Goal: Task Accomplishment & Management: Use online tool/utility

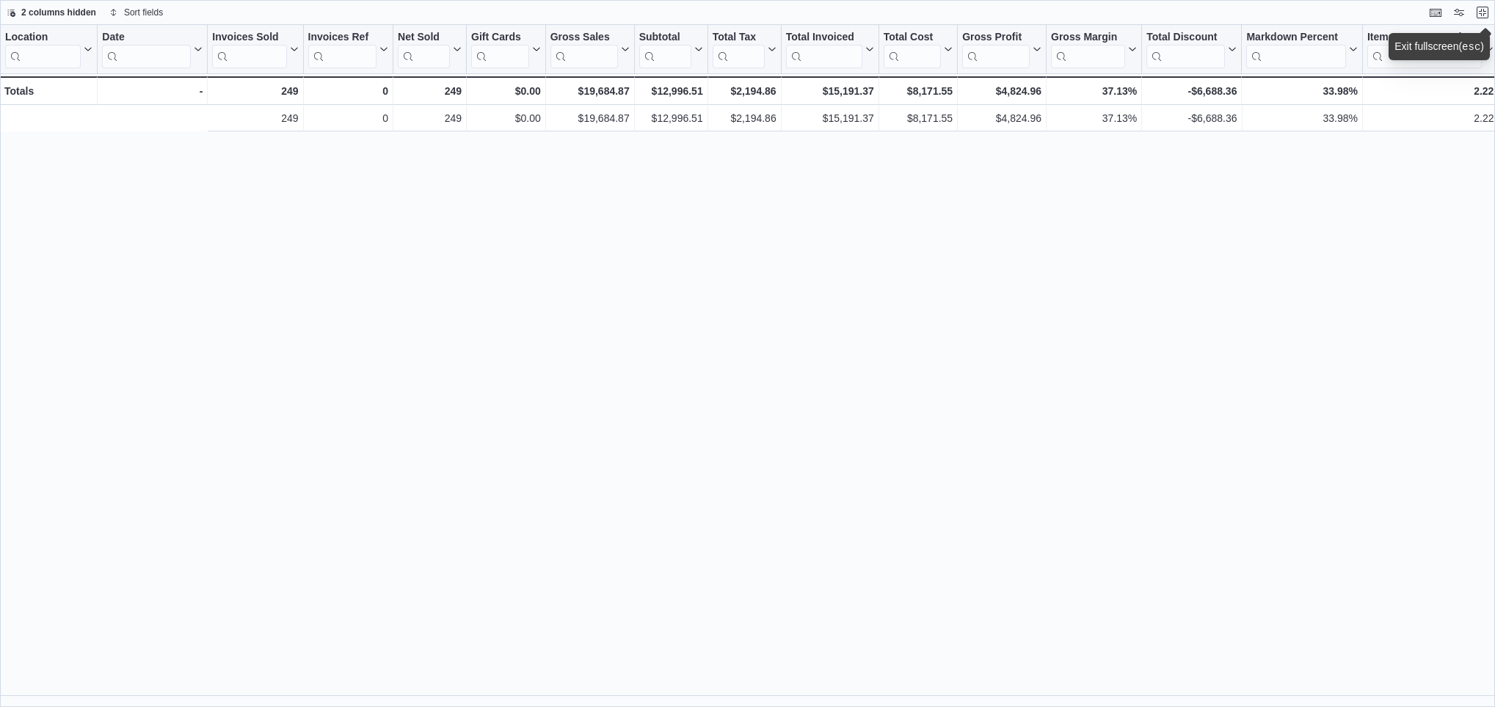
scroll to position [0, 393]
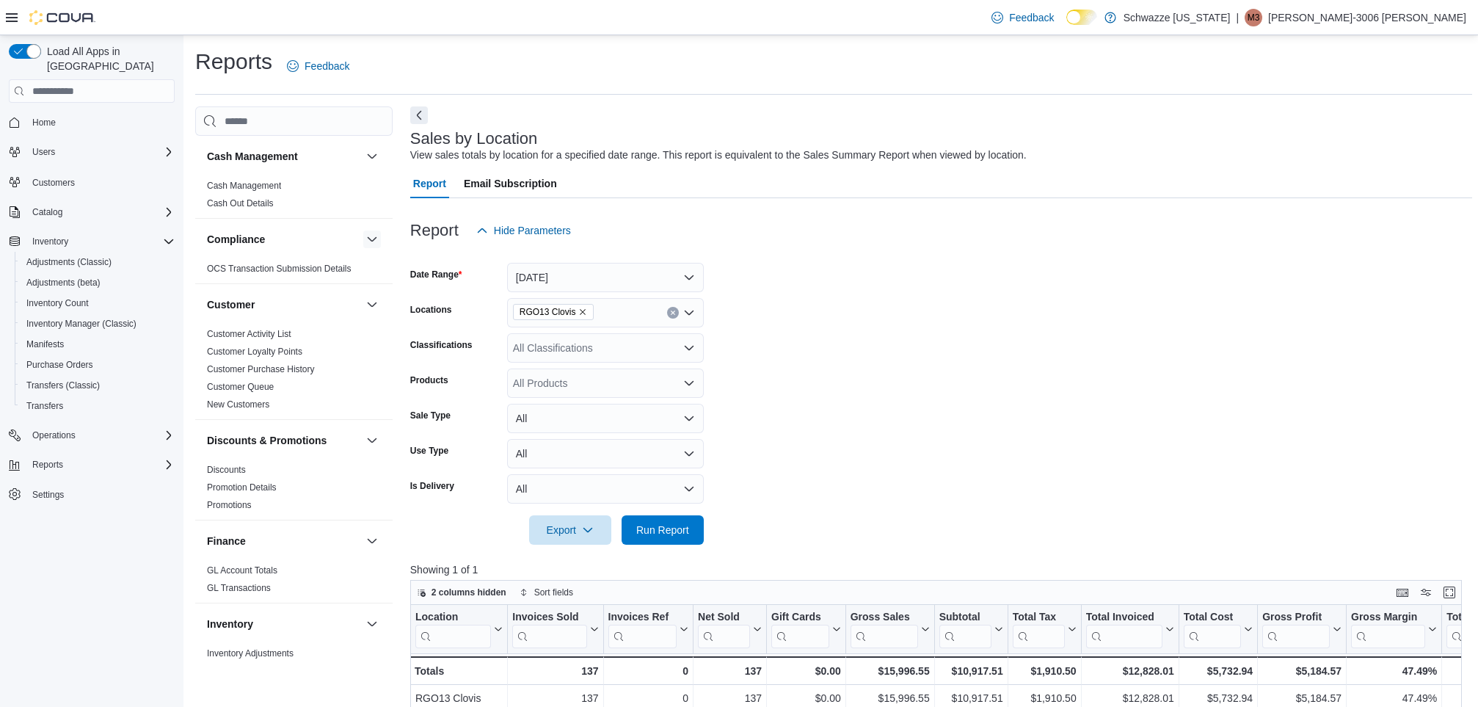
scroll to position [370, 0]
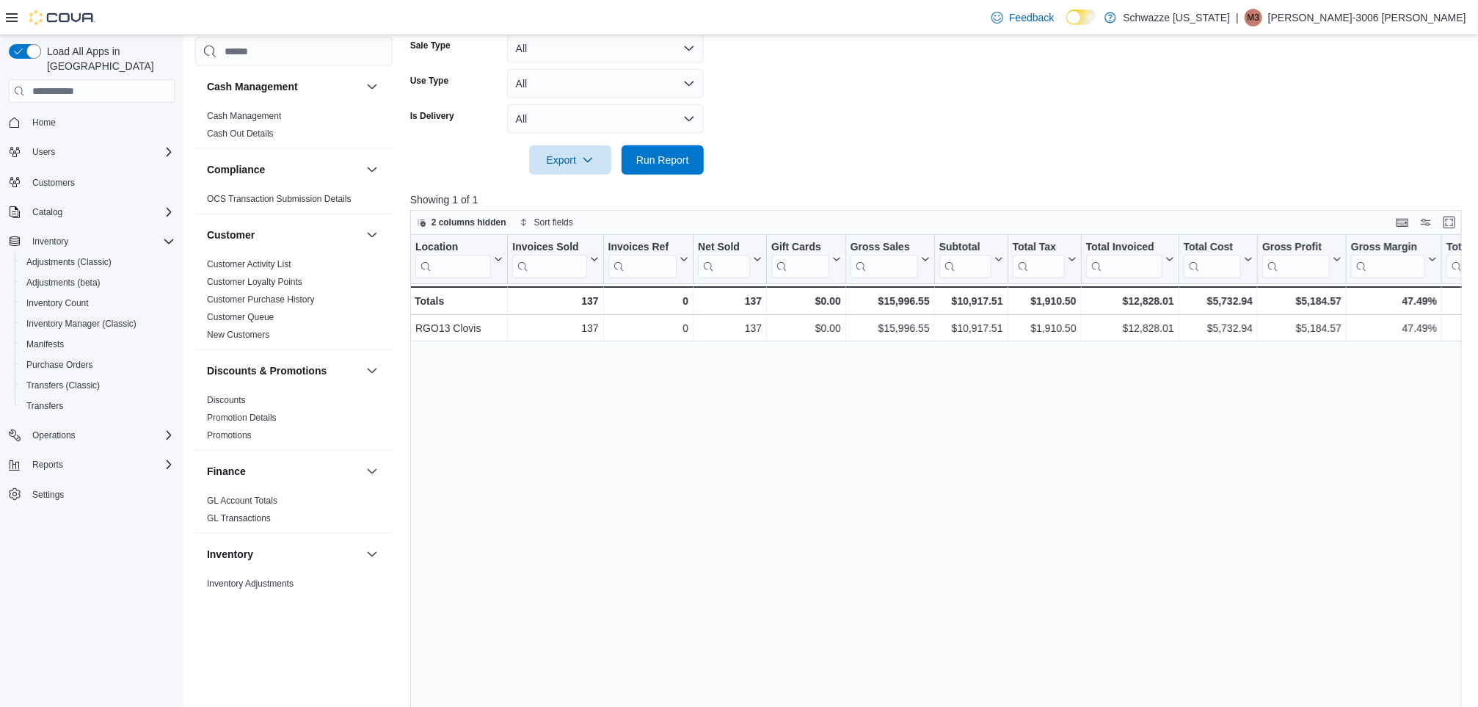
click at [687, 175] on div at bounding box center [941, 184] width 1063 height 18
click at [676, 161] on span "Run Report" at bounding box center [662, 159] width 53 height 15
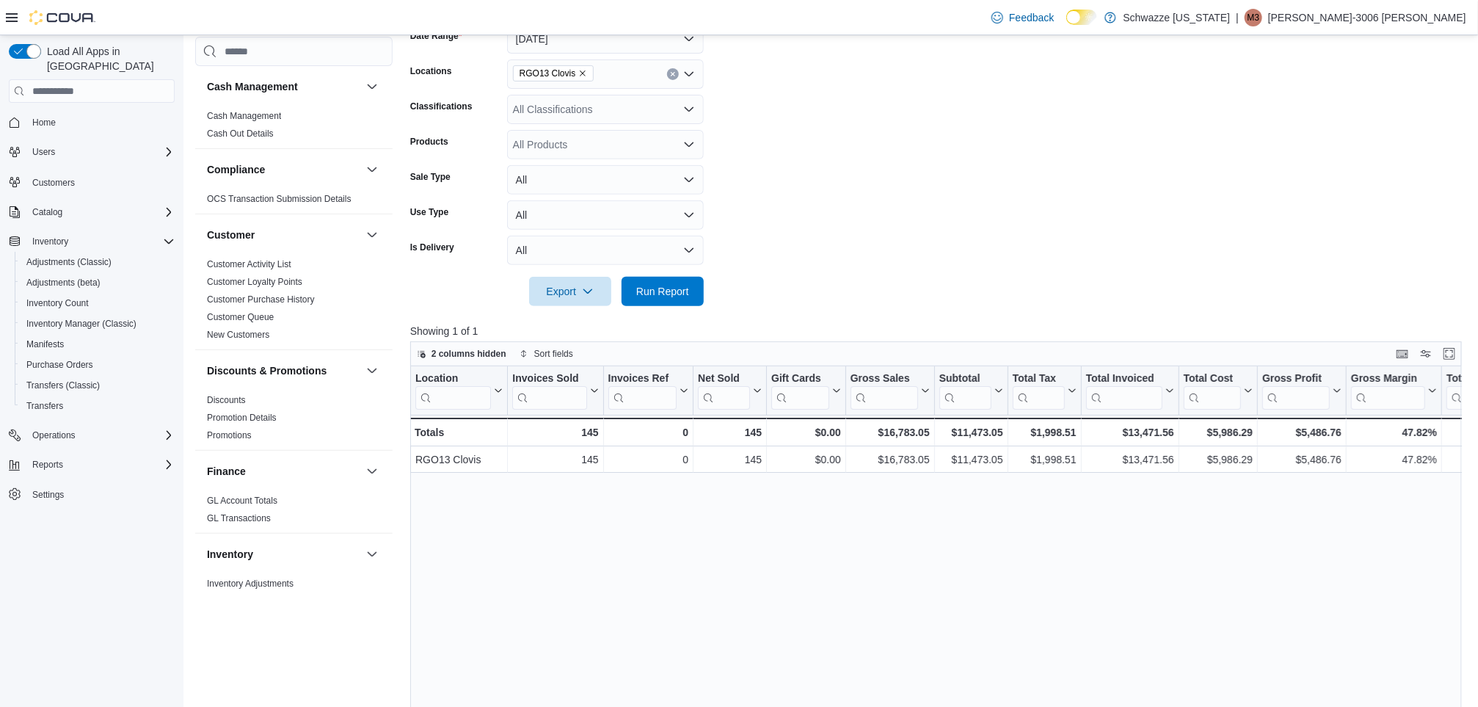
scroll to position [161, 0]
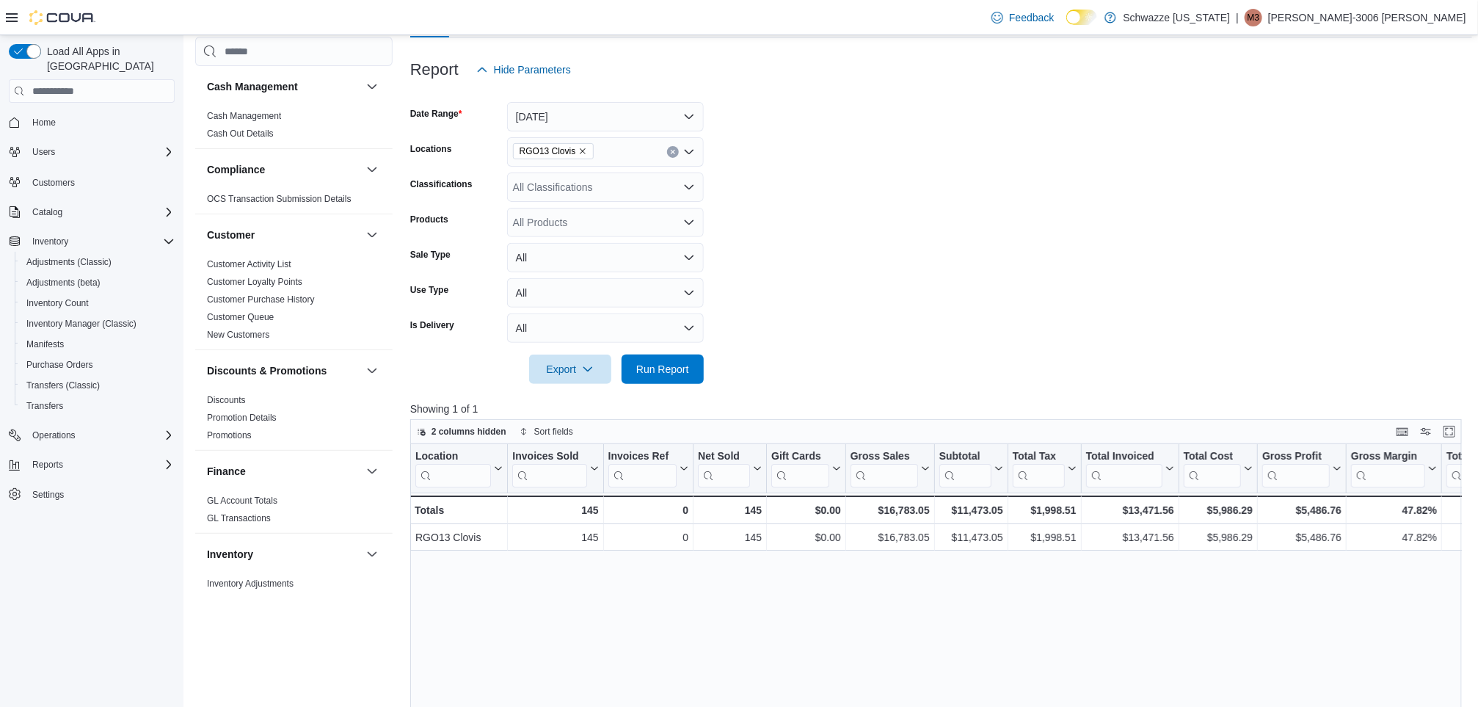
click at [580, 153] on icon "Remove RGO13 Clovis from selection in this group" at bounding box center [582, 151] width 9 height 9
type input "**"
click at [614, 196] on div "EV12 Texico" at bounding box center [605, 198] width 179 height 15
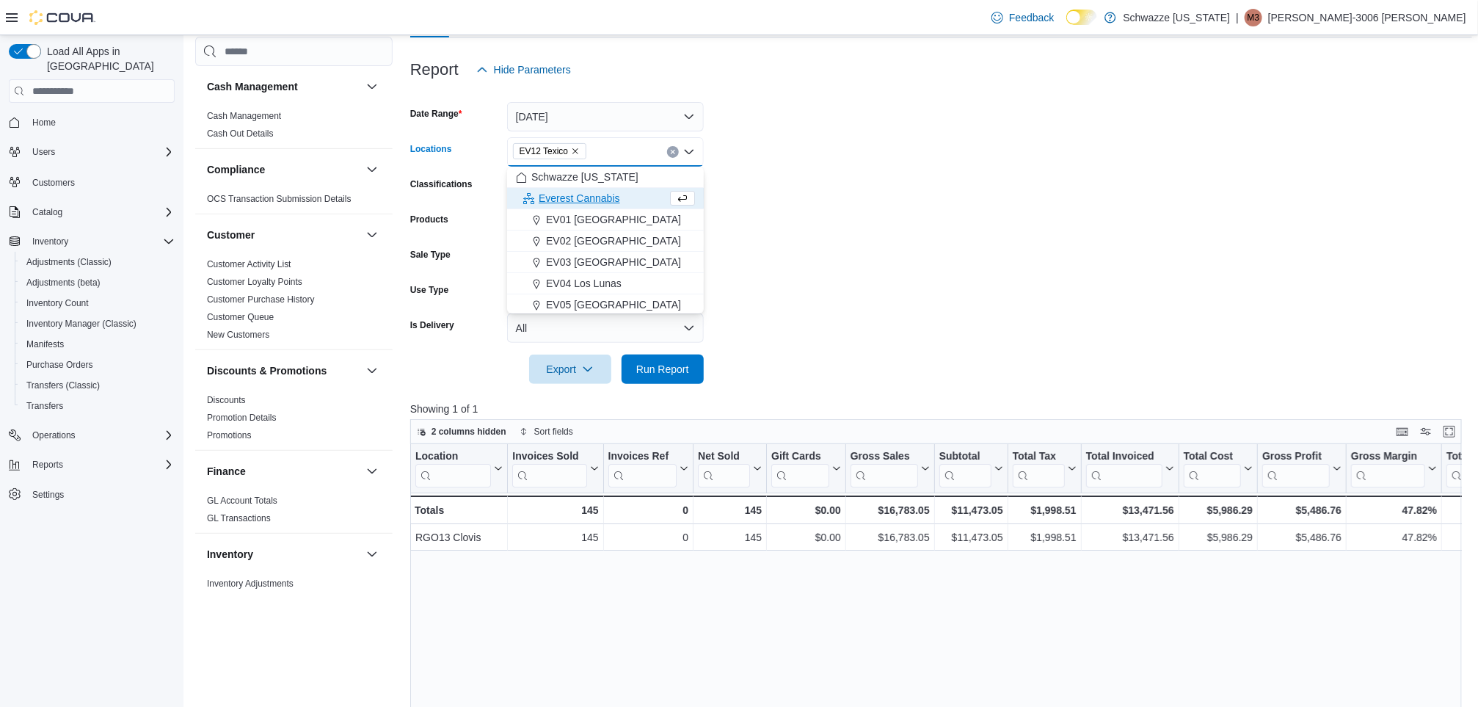
click at [877, 203] on form "Date Range Today Locations EV12 Texico Combo box. Selected. EV12 Texico. Press …" at bounding box center [941, 233] width 1063 height 299
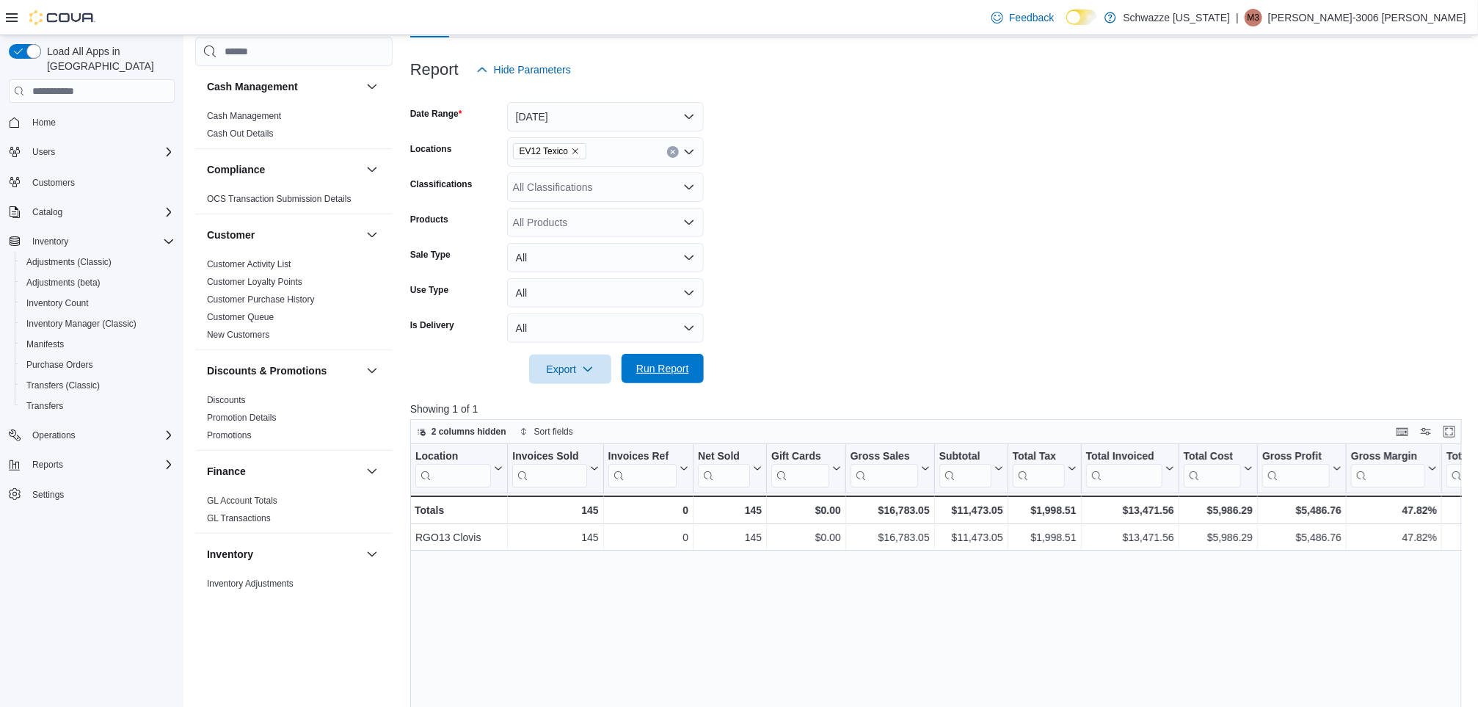
click at [652, 375] on span "Run Report" at bounding box center [662, 368] width 53 height 15
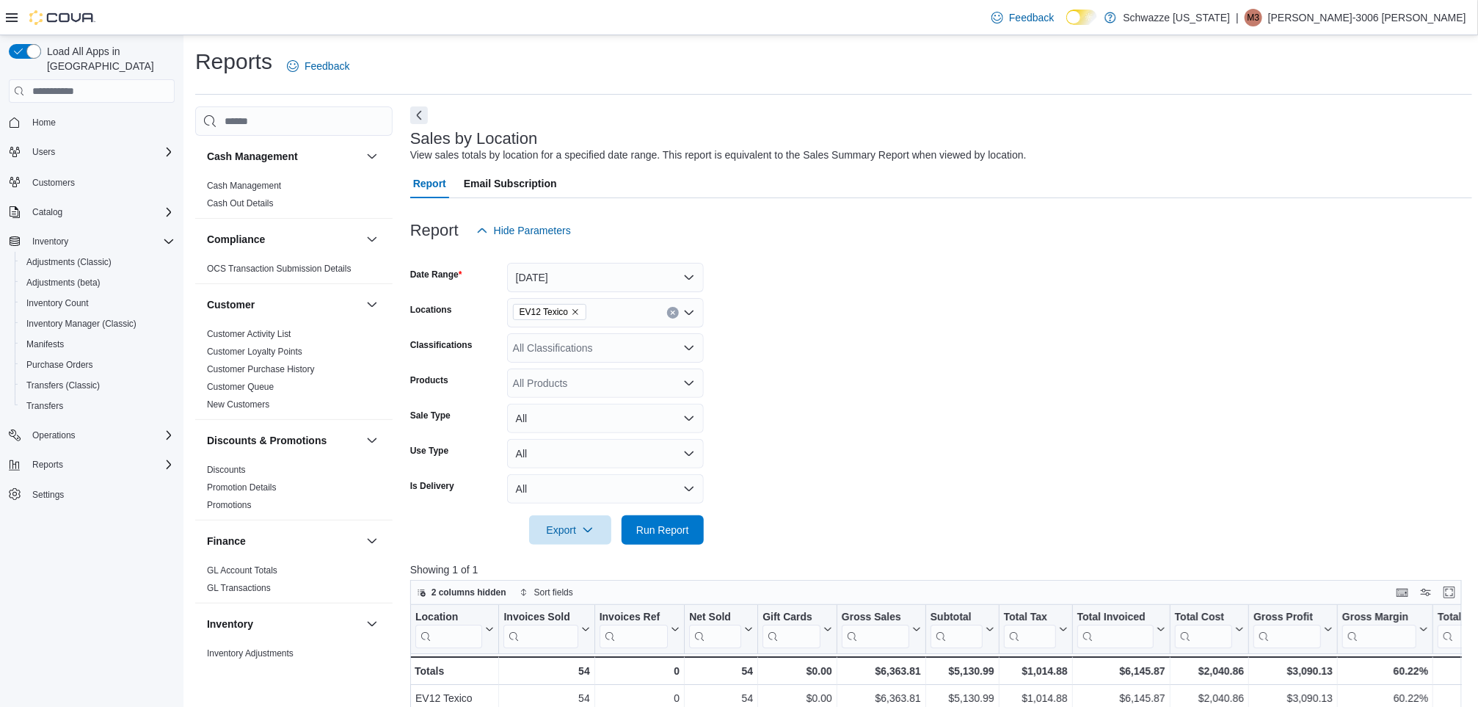
click at [572, 308] on icon "Remove EV12 Texico from selection in this group" at bounding box center [575, 311] width 9 height 9
type input "**"
click at [617, 360] on span "RGO13 Clovis" at bounding box center [585, 358] width 65 height 15
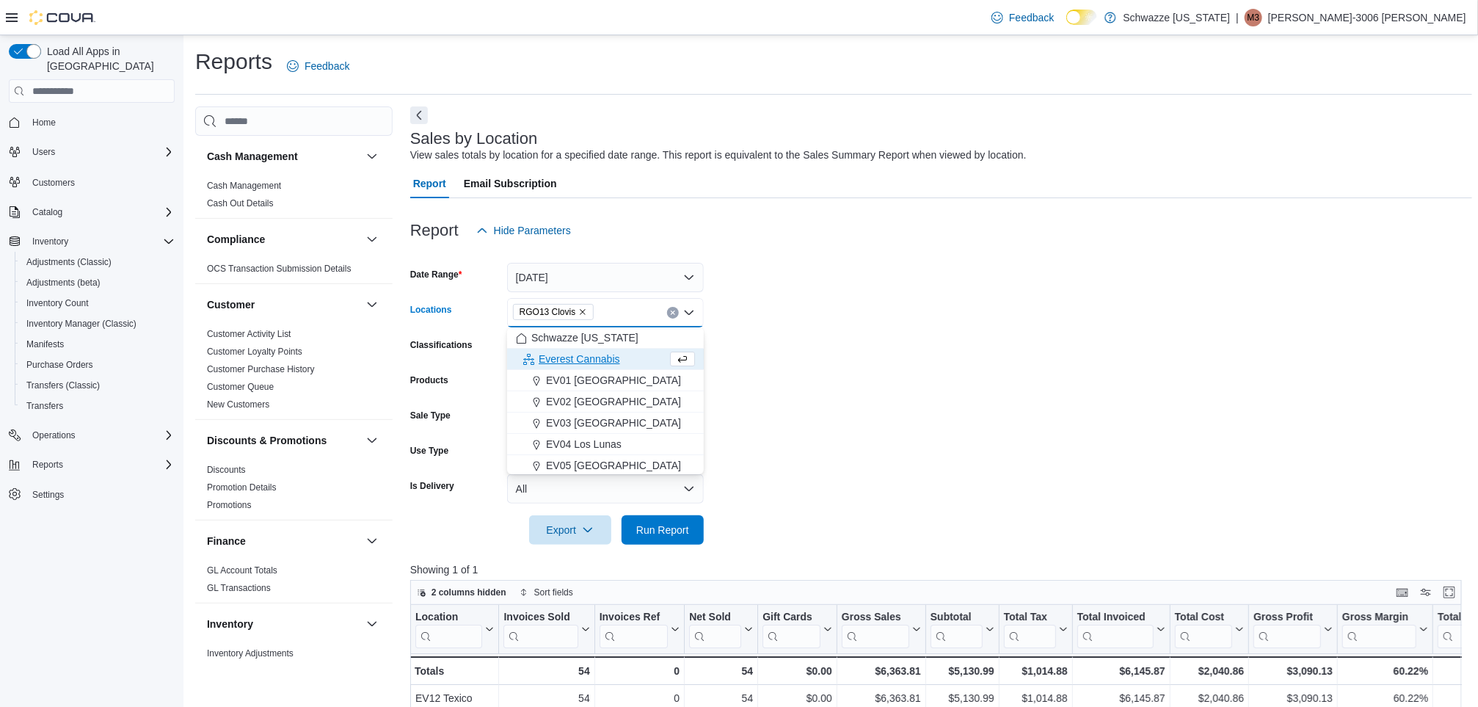
click at [864, 305] on form "Date Range Today Locations RGO13 Clovis Combo box. Selected. RGO13 Clovis. Pres…" at bounding box center [941, 394] width 1063 height 299
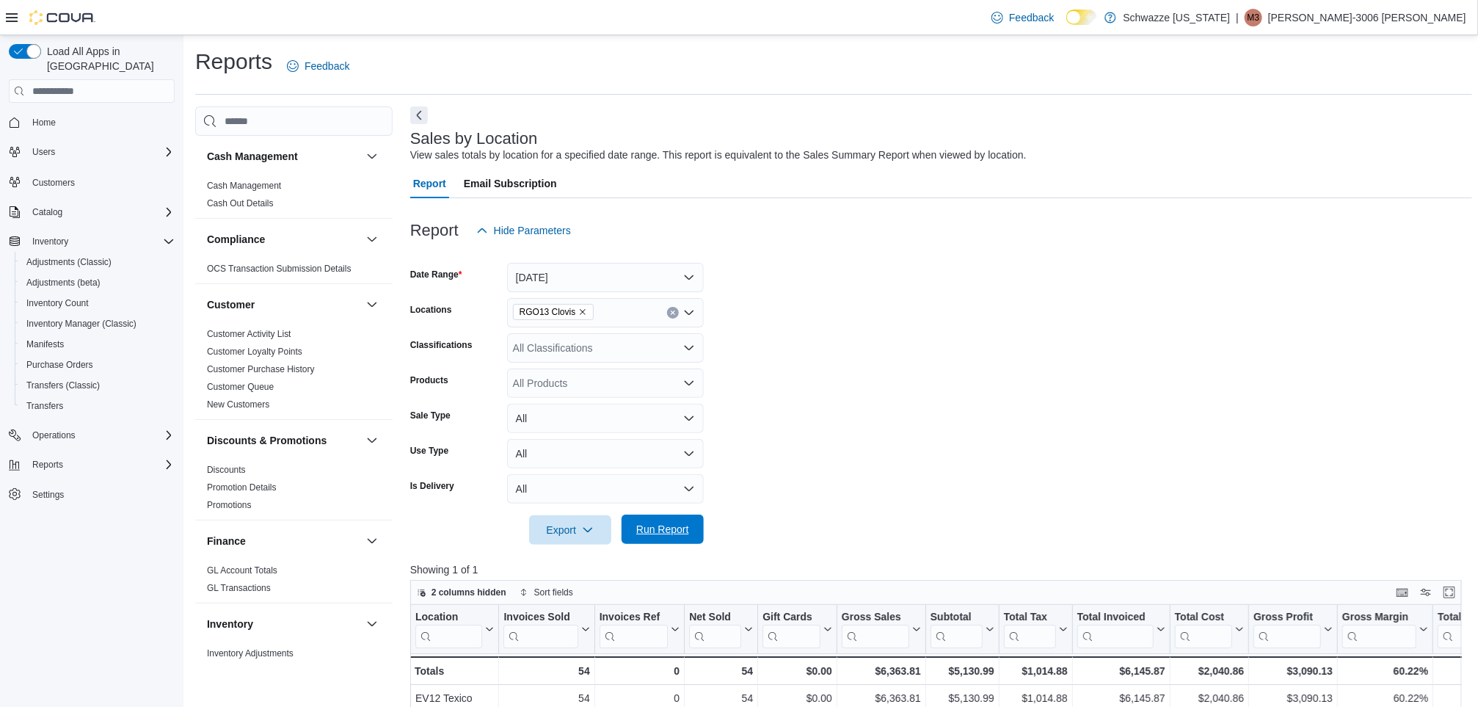
click at [670, 526] on span "Run Report" at bounding box center [662, 529] width 53 height 15
